Goal: Task Accomplishment & Management: Use online tool/utility

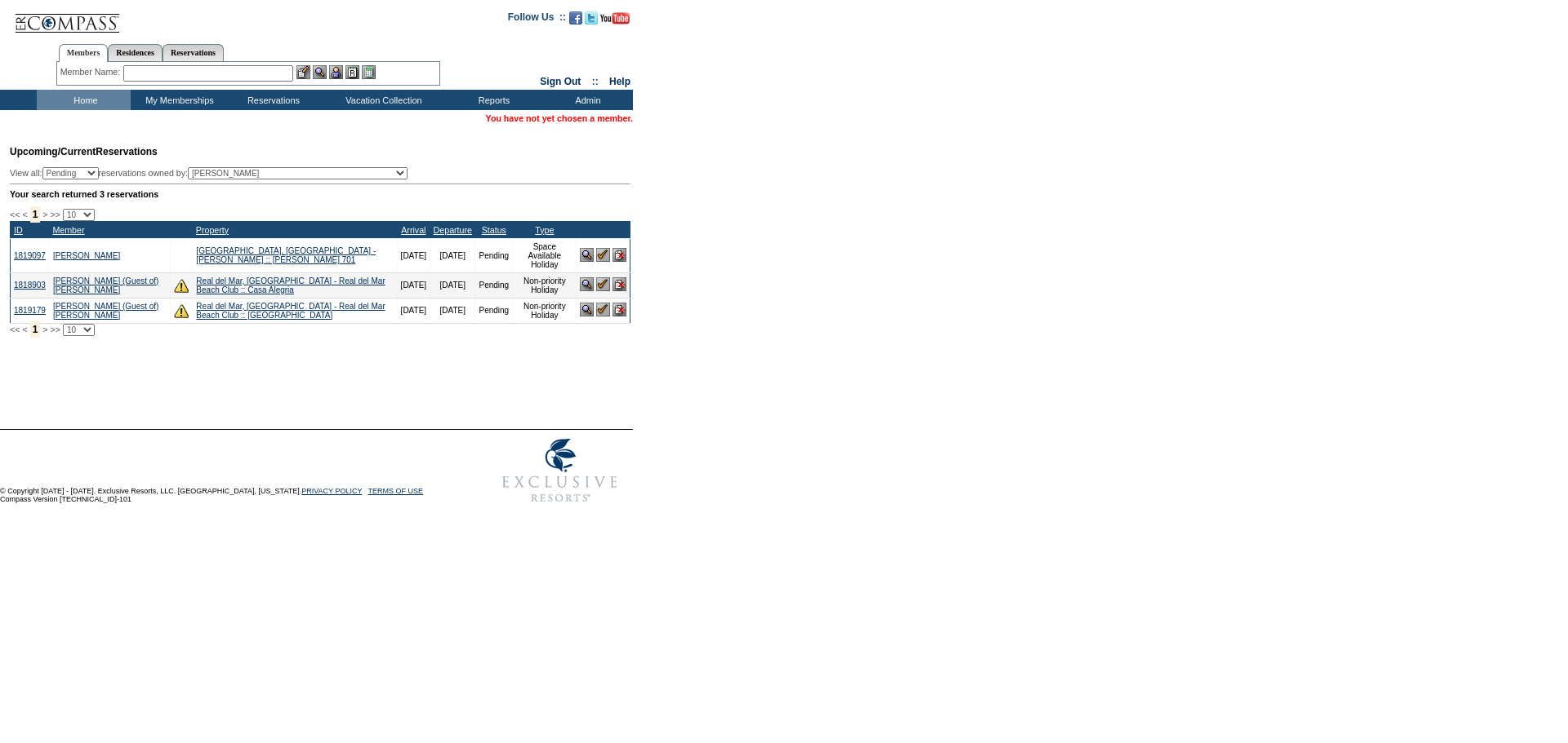
click at [585, 285] on img at bounding box center [586, 284] width 14 height 14
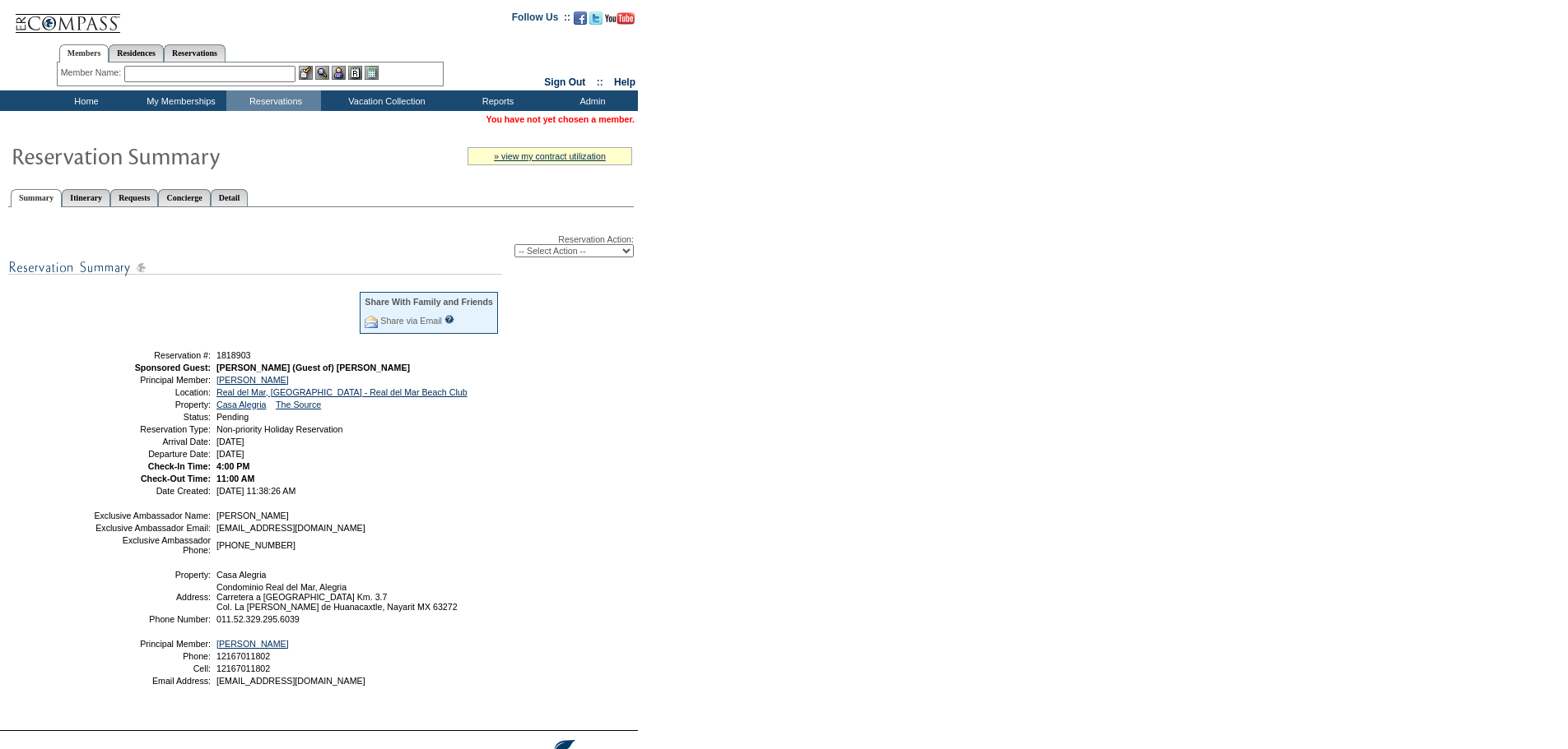
click at [578, 257] on select "-- Select Action -- Modify Reservation Dates Modify Reservation Cost Modify Occ…" at bounding box center [573, 251] width 119 height 13
select select "ConfirmRes"
click at [514, 247] on select "-- Select Action -- Modify Reservation Dates Modify Reservation Cost Modify Occ…" at bounding box center [573, 251] width 119 height 13
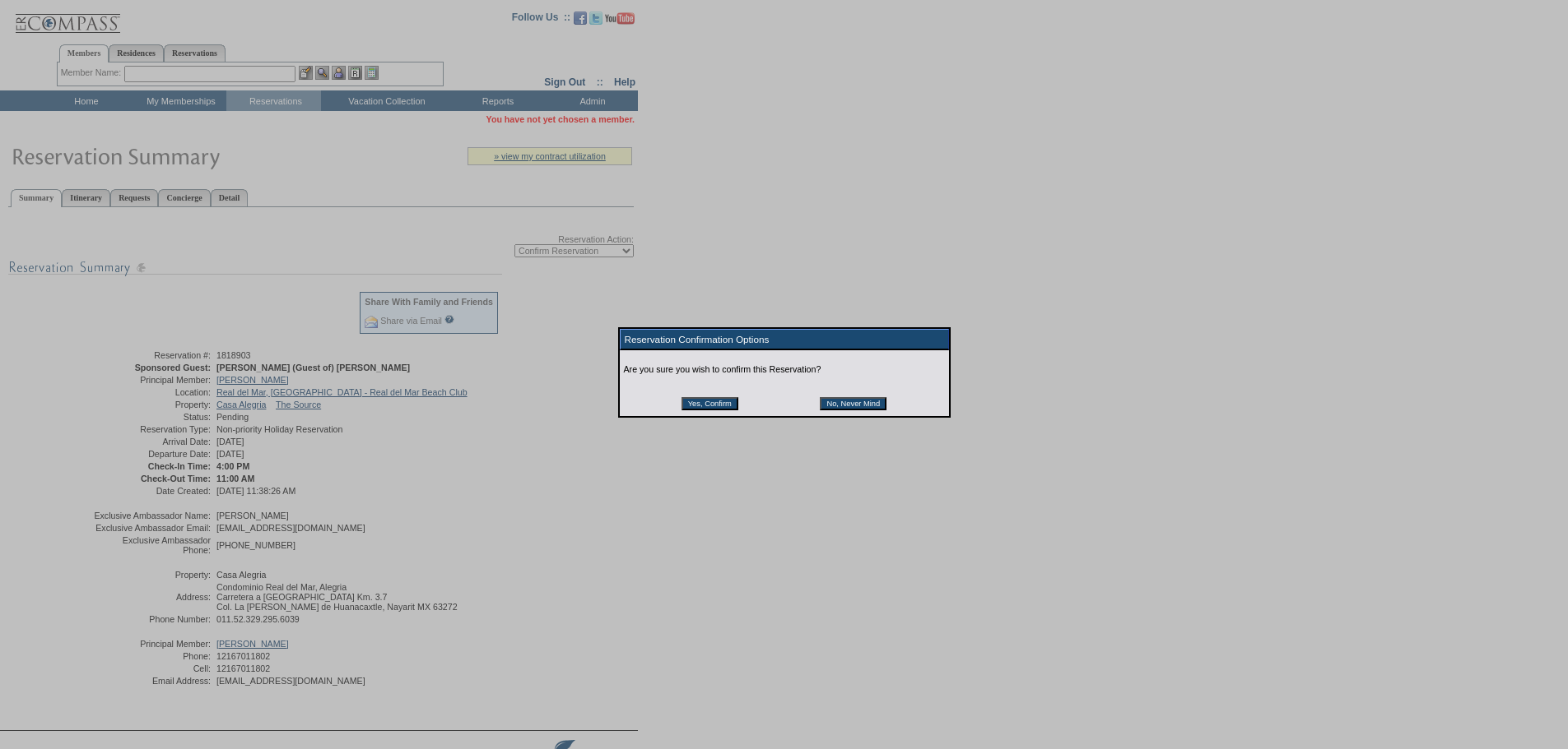
click at [697, 407] on input "Yes, Confirm" at bounding box center [710, 404] width 57 height 13
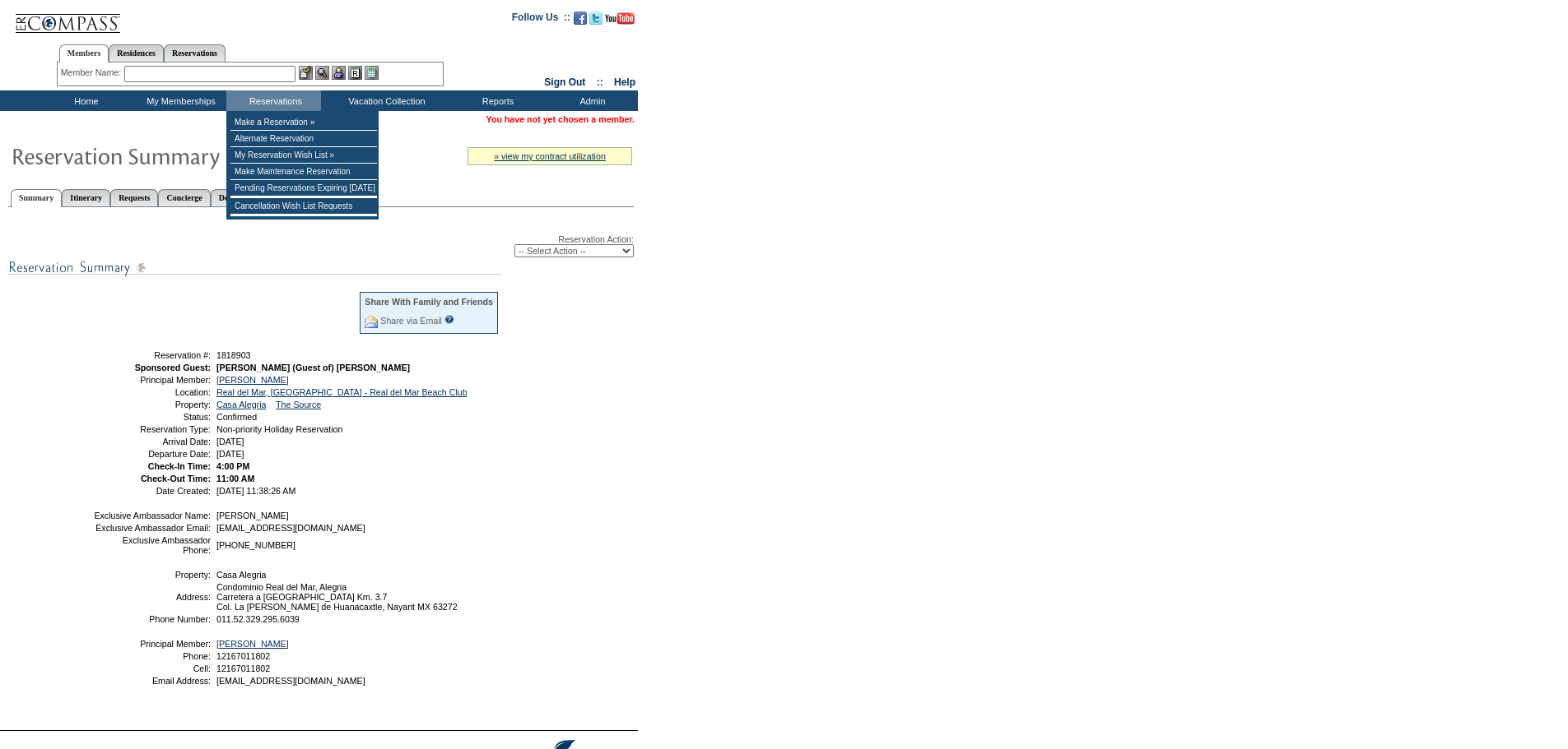
click at [292, 108] on td "Reservations" at bounding box center [273, 101] width 94 height 21
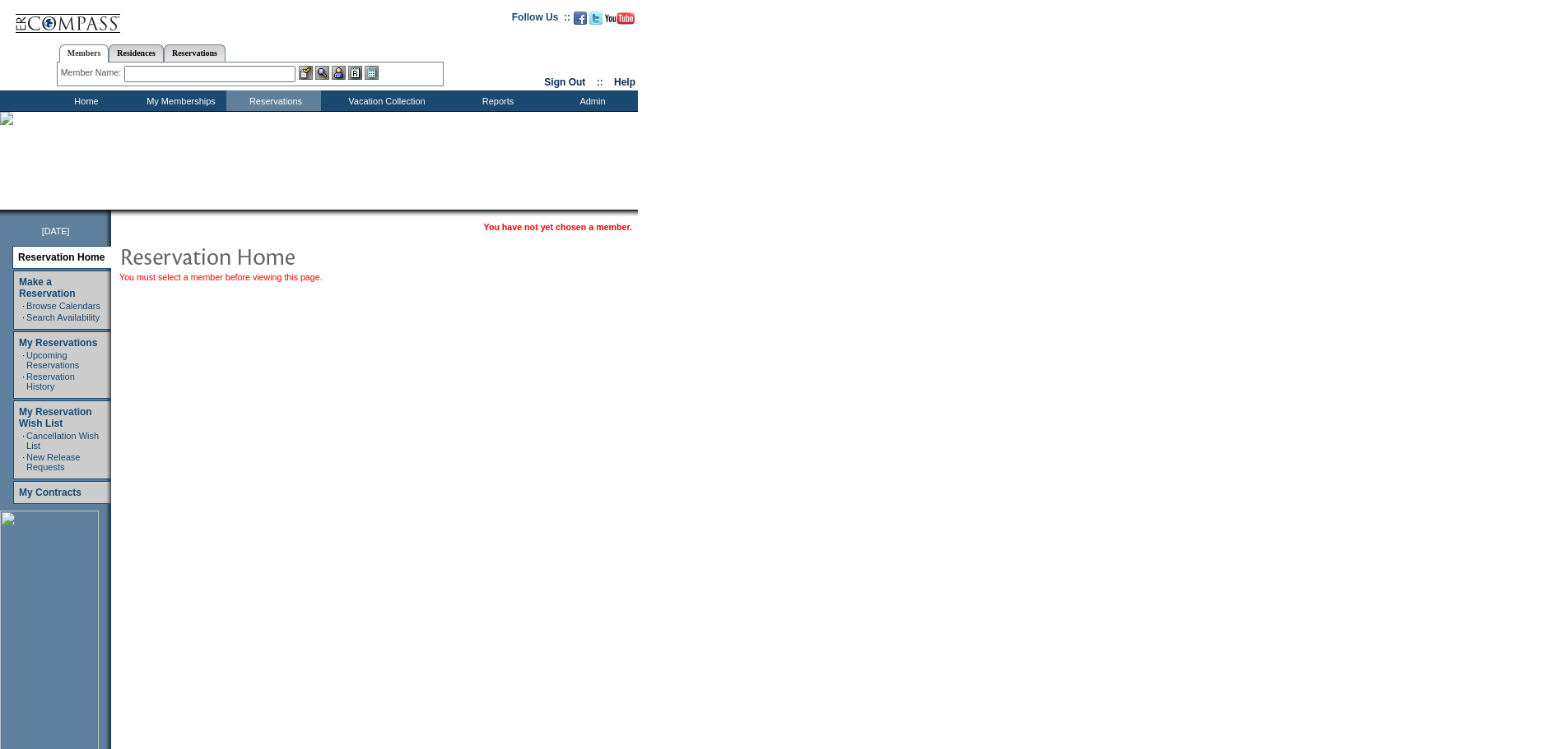
click at [97, 99] on td "Home" at bounding box center [84, 101] width 94 height 21
